Goal: Transaction & Acquisition: Purchase product/service

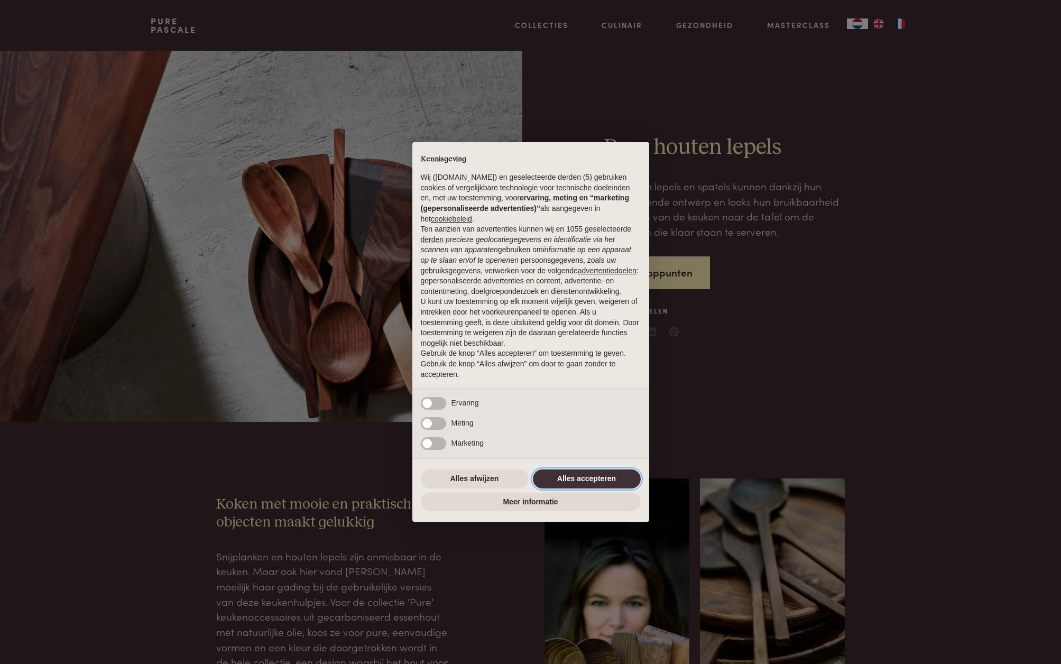
click at [579, 478] on button "Alles accepteren" at bounding box center [587, 478] width 108 height 19
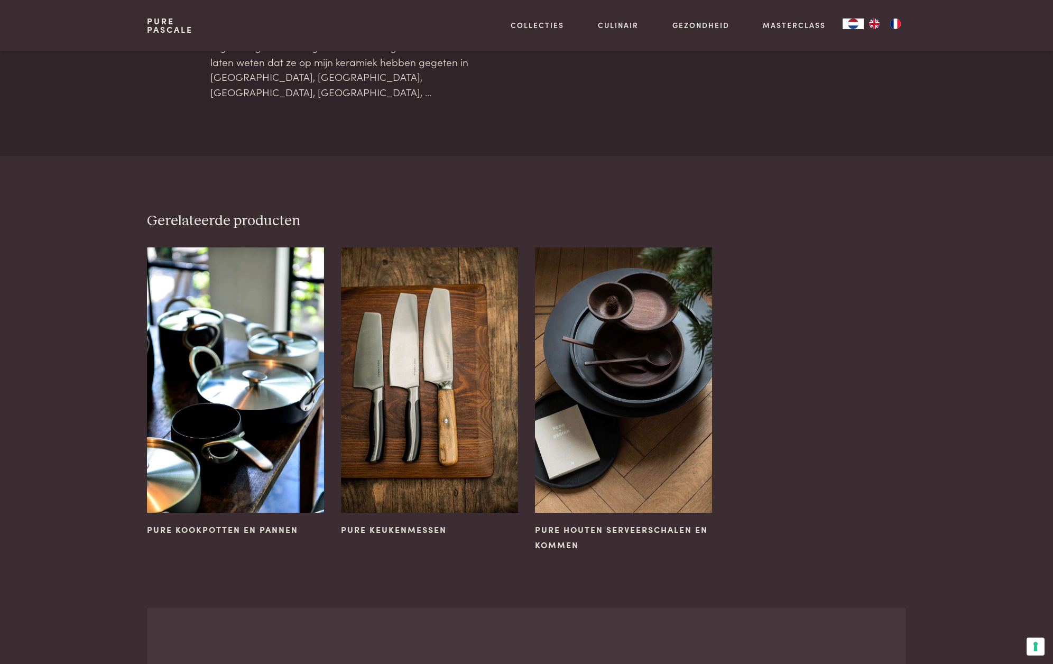
scroll to position [1234, 0]
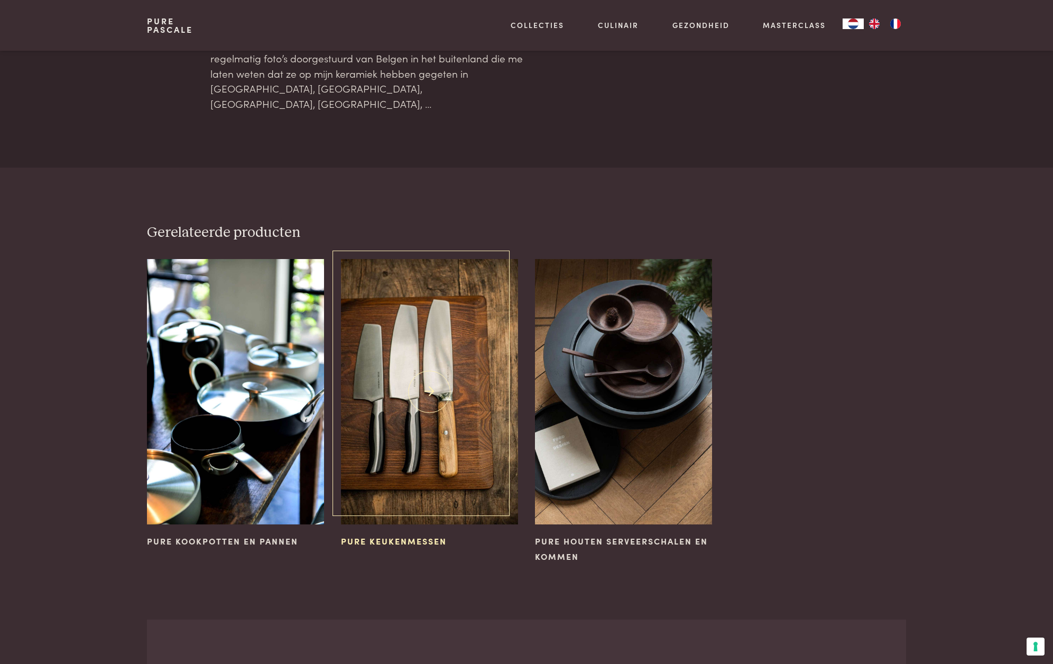
click at [390, 535] on span "Pure keukenmessen" at bounding box center [394, 541] width 106 height 12
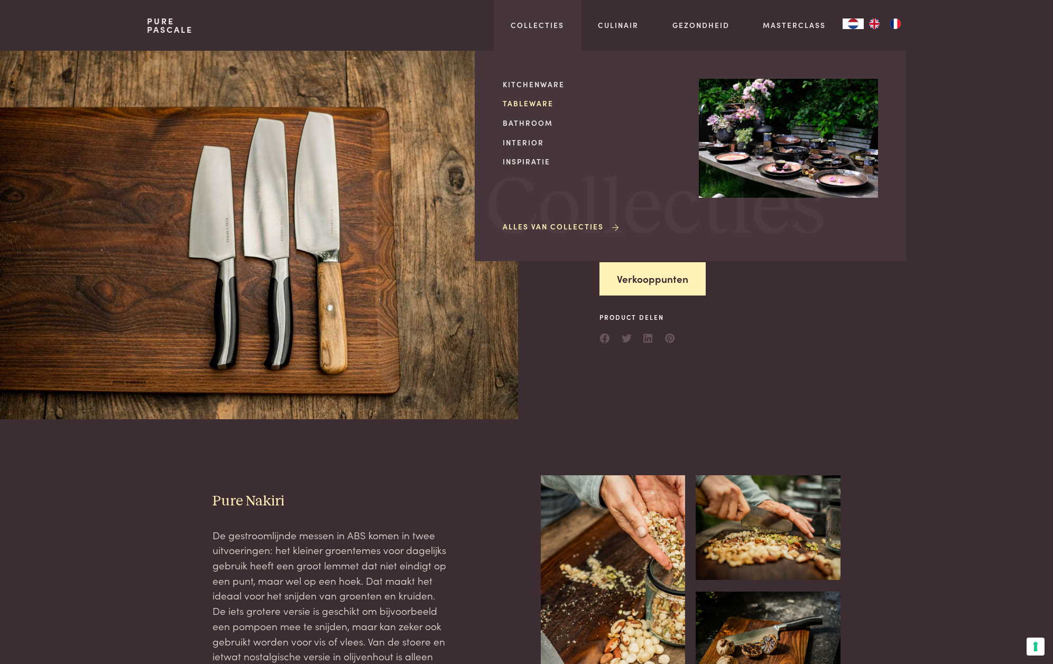
click at [534, 103] on link "Tableware" at bounding box center [592, 103] width 179 height 11
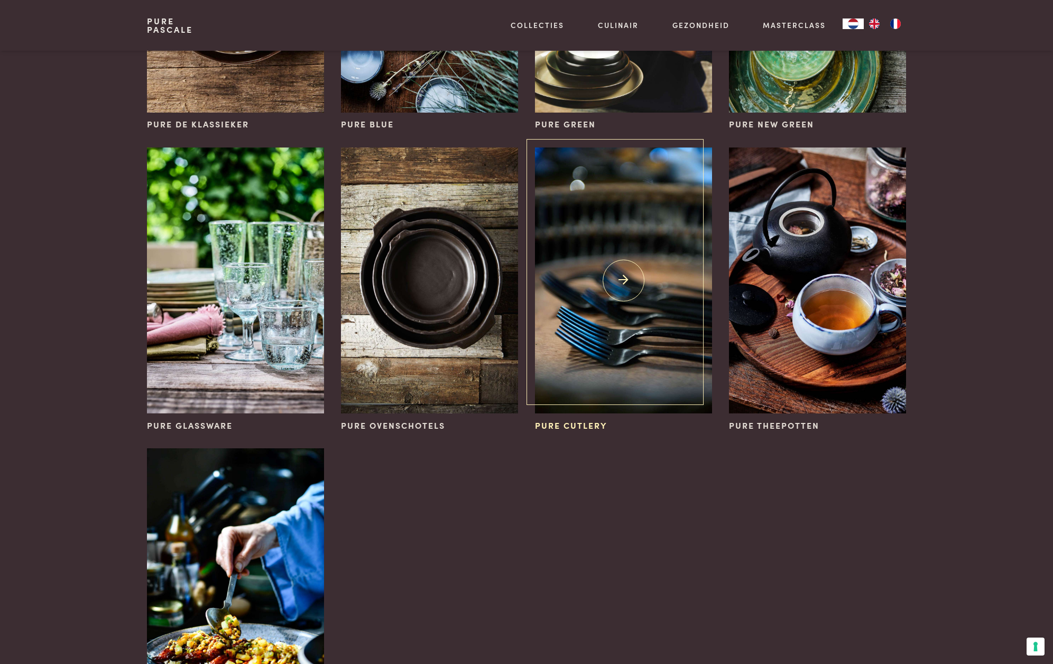
scroll to position [294, 0]
click at [577, 424] on span "Pure Cutlery" at bounding box center [571, 425] width 72 height 13
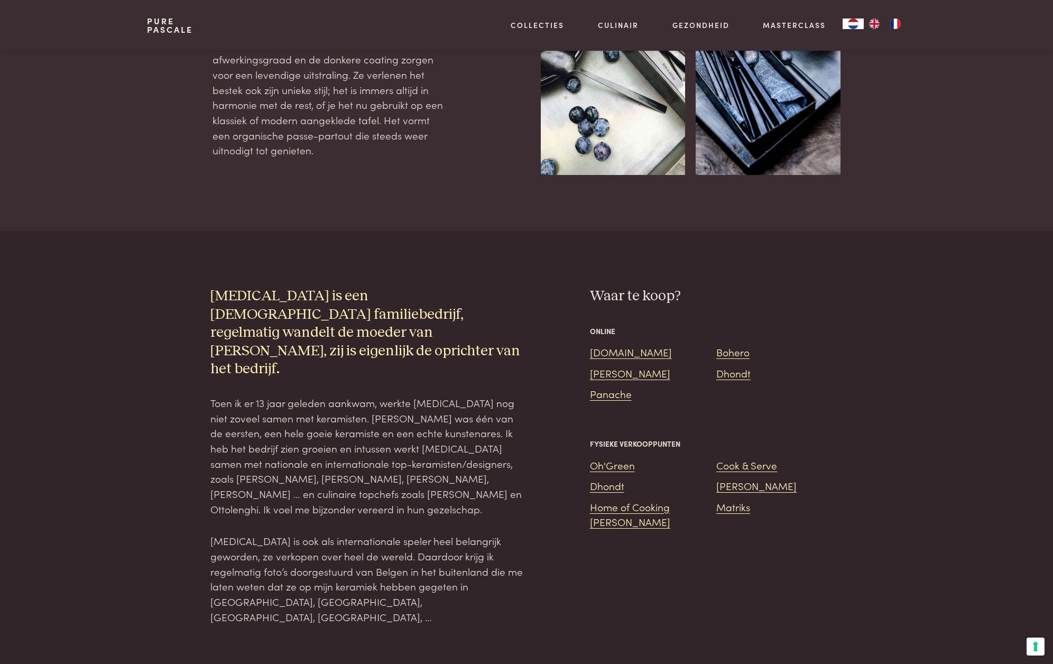
scroll to position [558, 0]
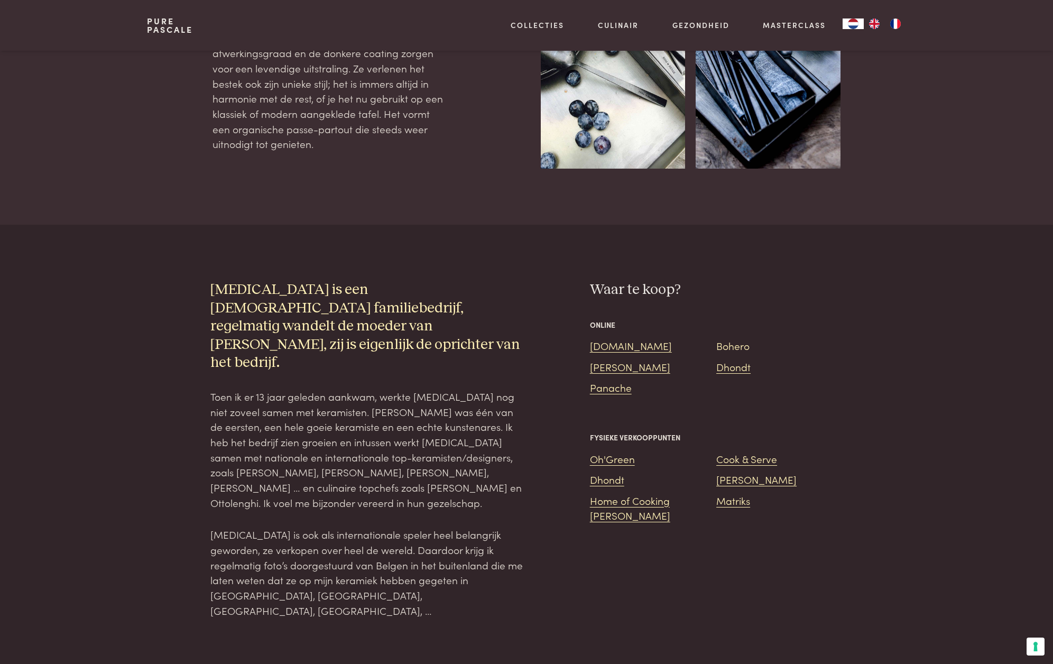
click at [733, 350] on link "Bohero" at bounding box center [732, 345] width 33 height 14
